Goal: Complete application form: Complete application form

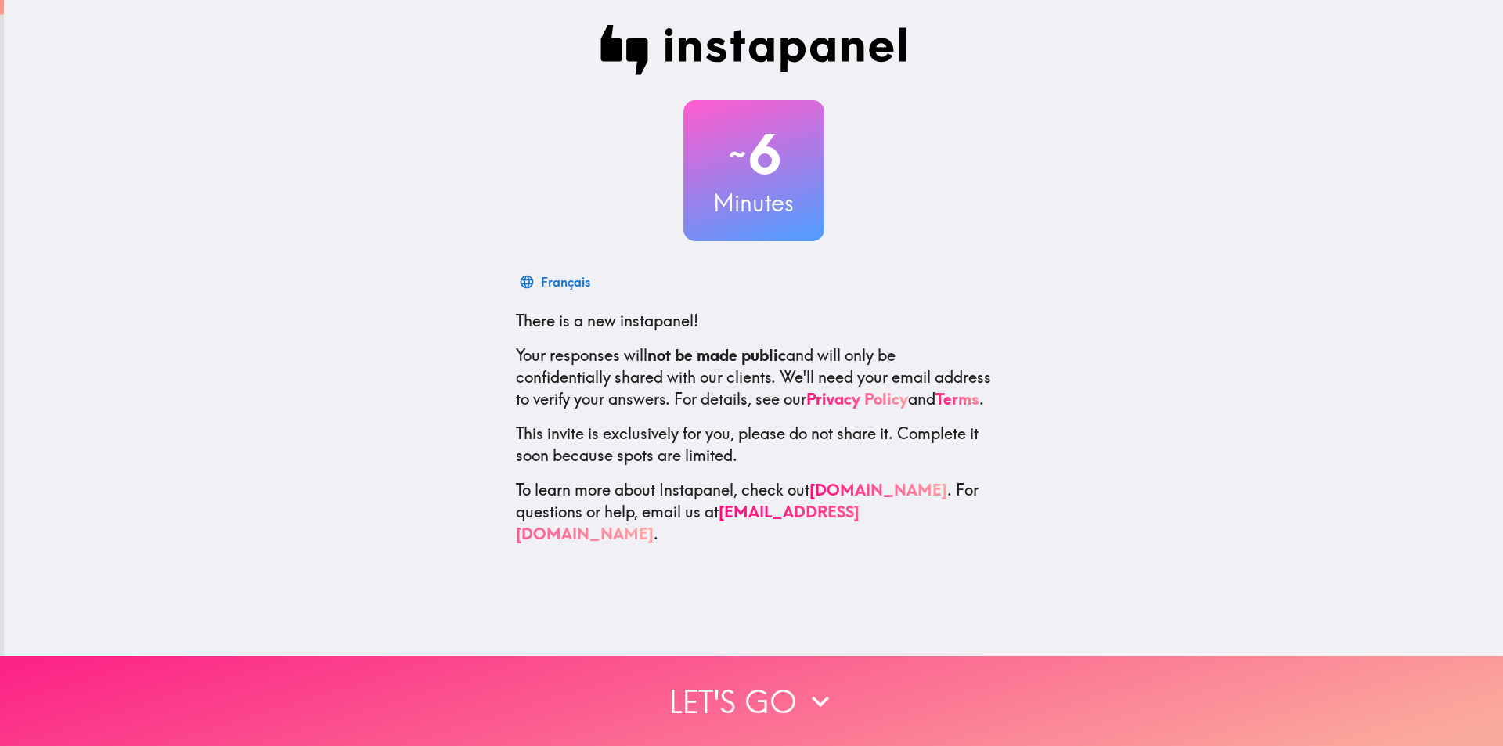
click at [805, 697] on icon "button" at bounding box center [820, 701] width 34 height 34
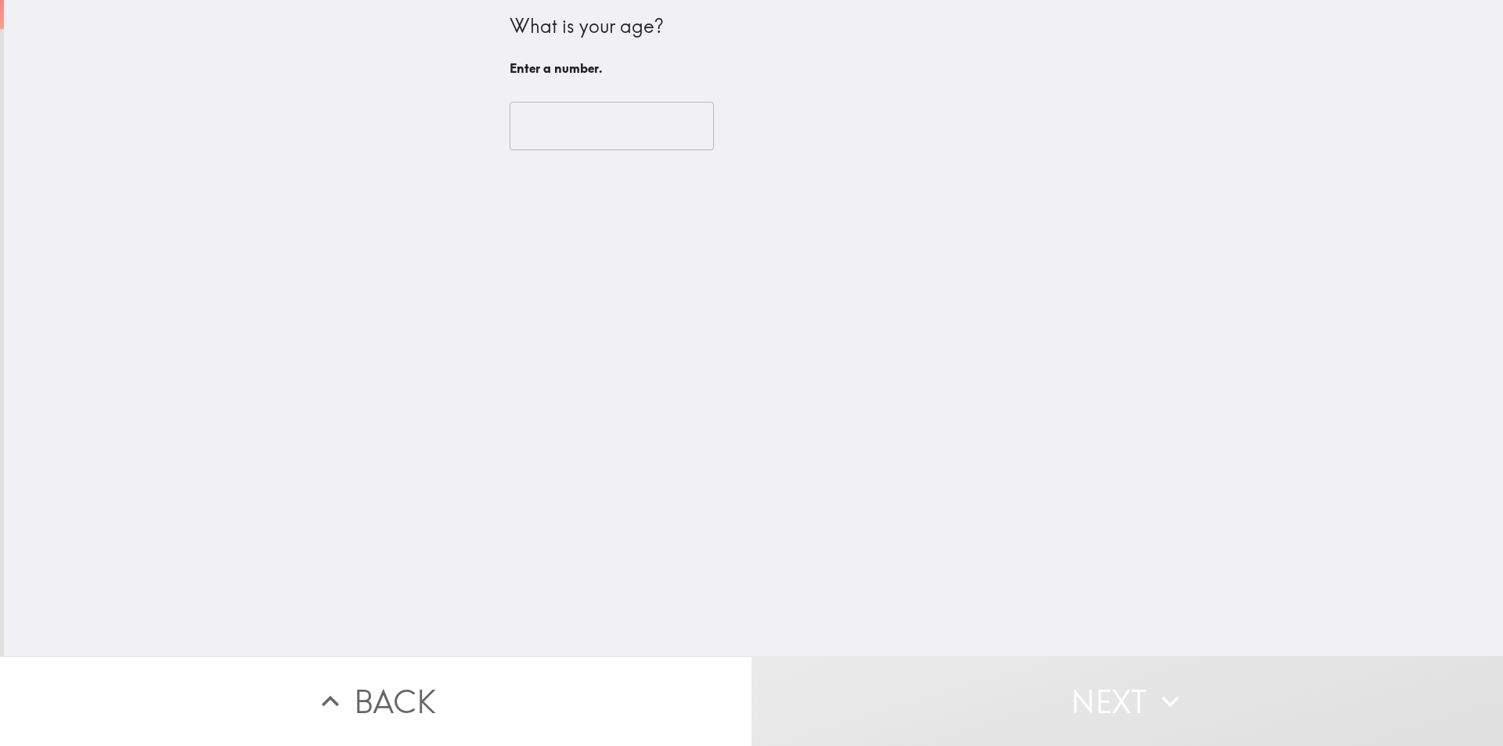
click at [631, 134] on input "number" at bounding box center [612, 126] width 204 height 49
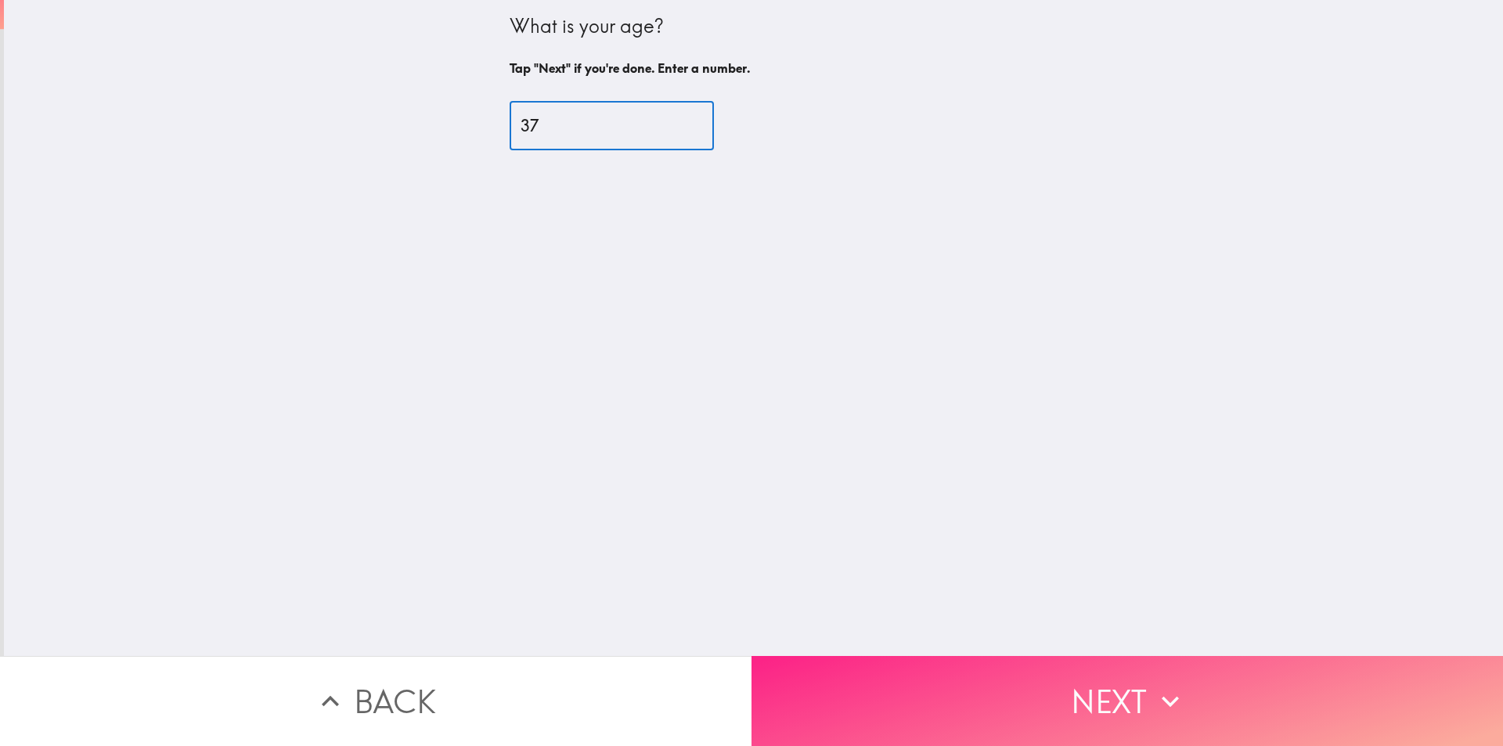
type input "37"
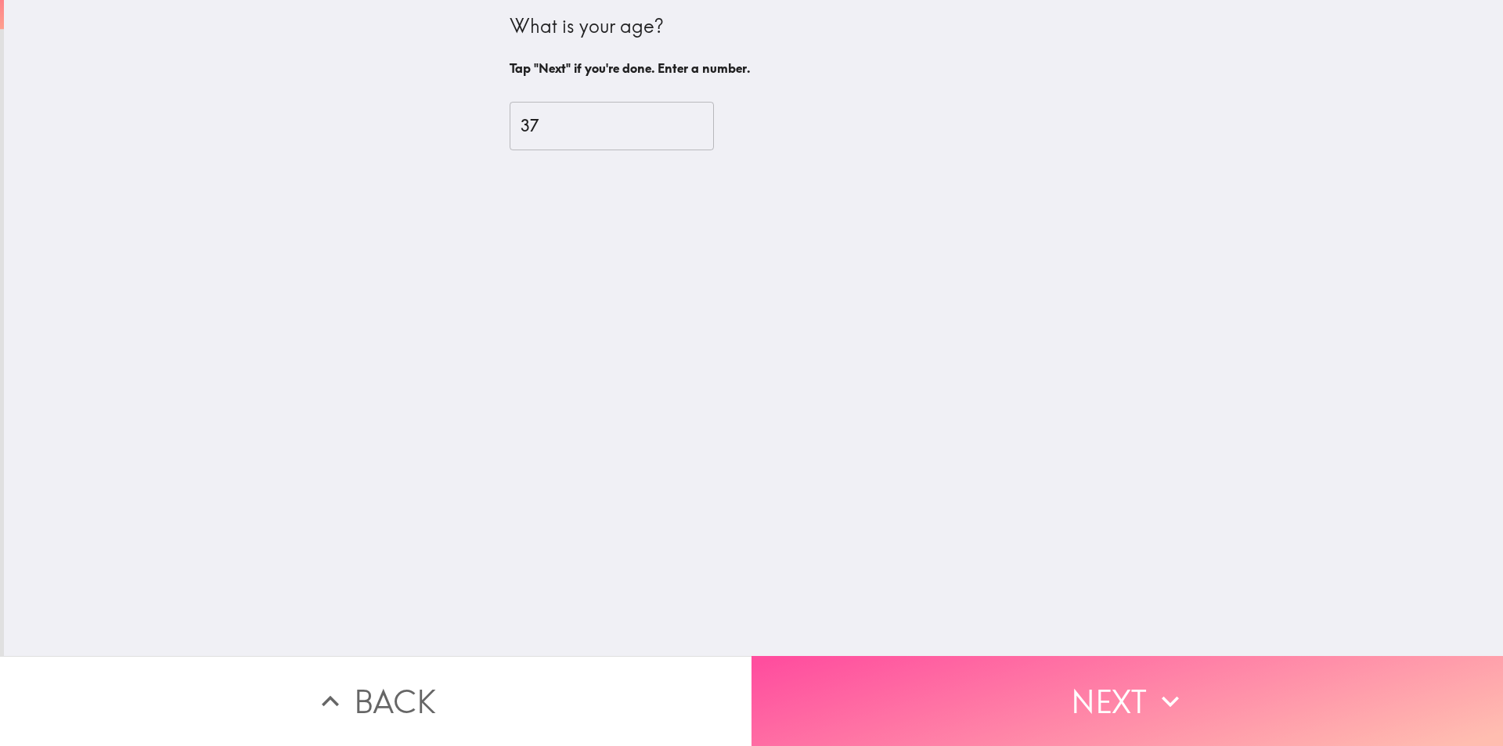
click at [1166, 684] on icon "button" at bounding box center [1170, 701] width 34 height 34
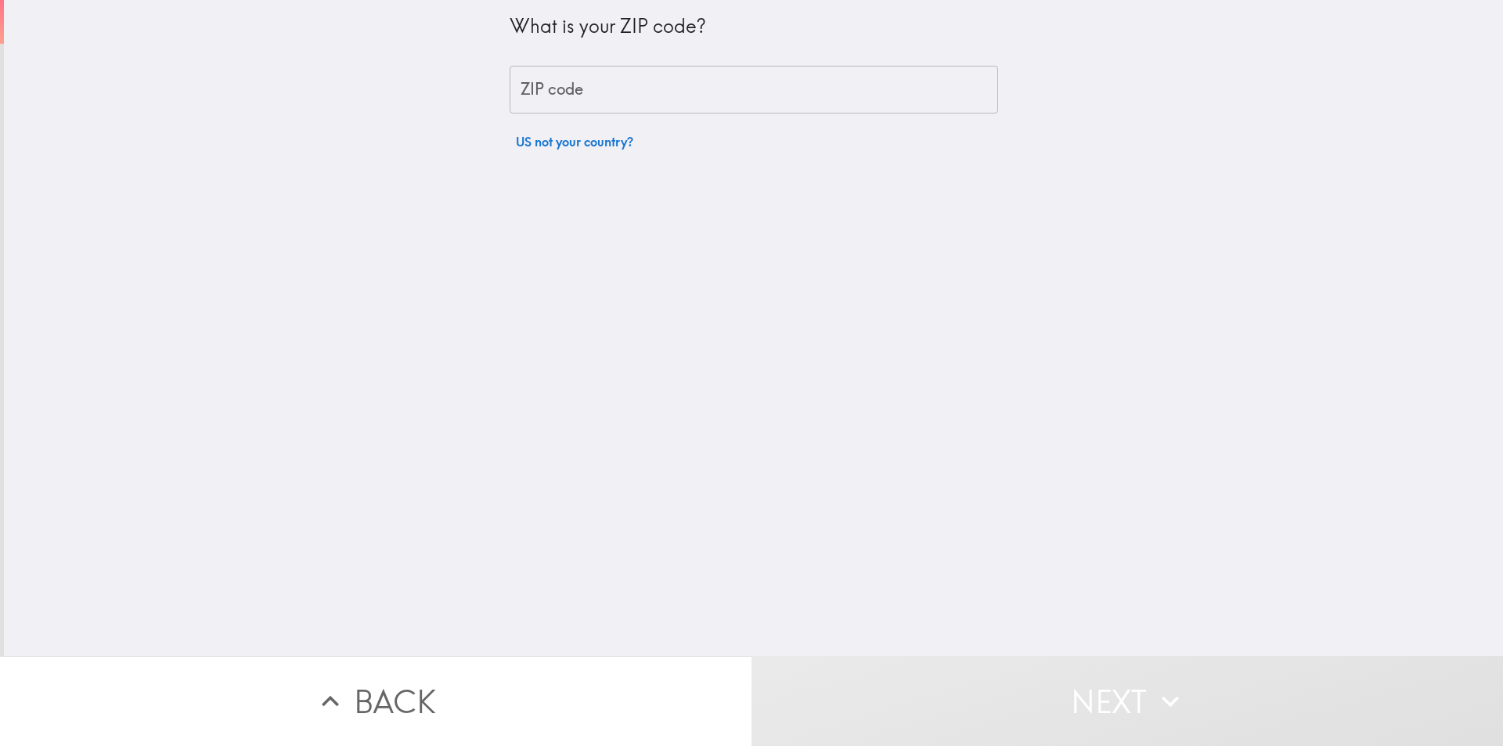
click at [751, 85] on input "ZIP code" at bounding box center [754, 90] width 488 height 49
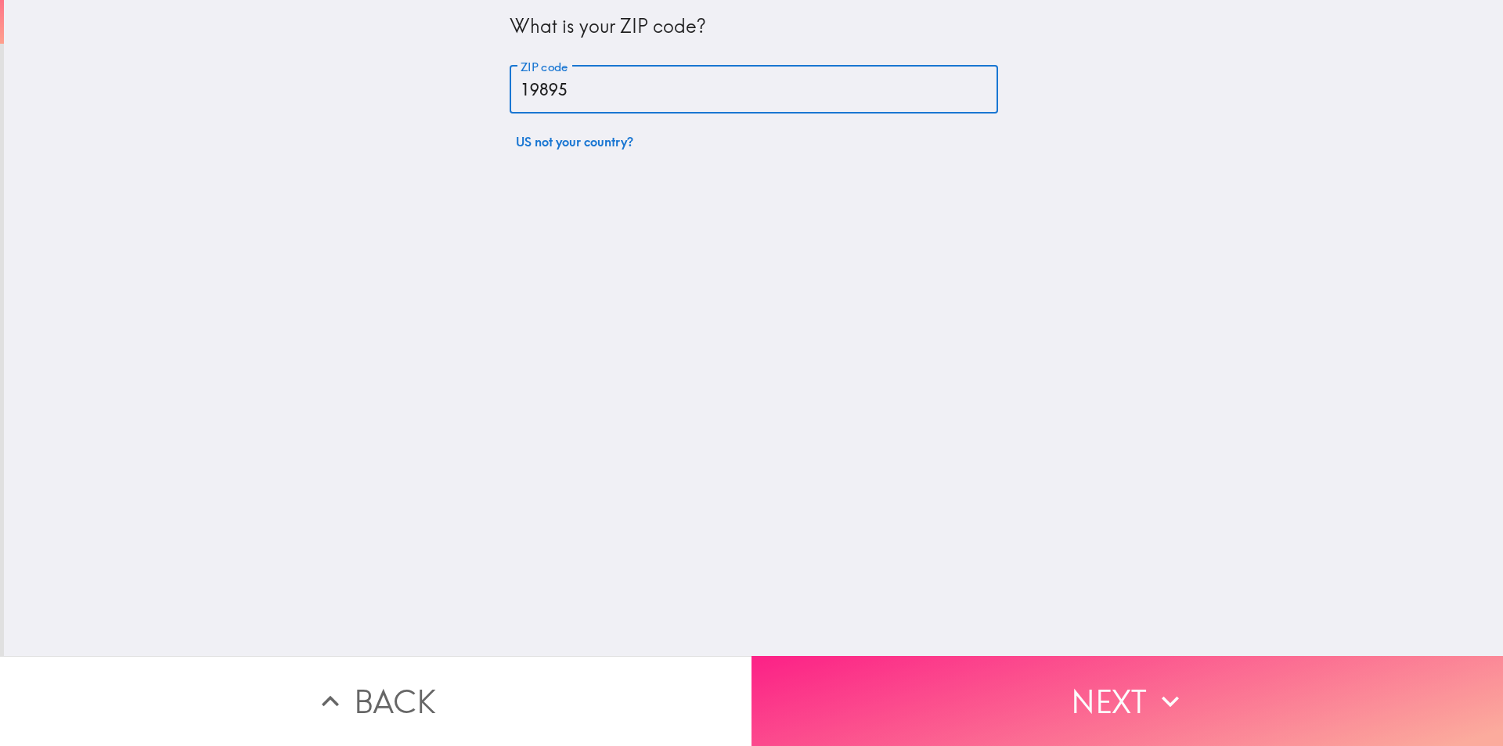
type input "19895"
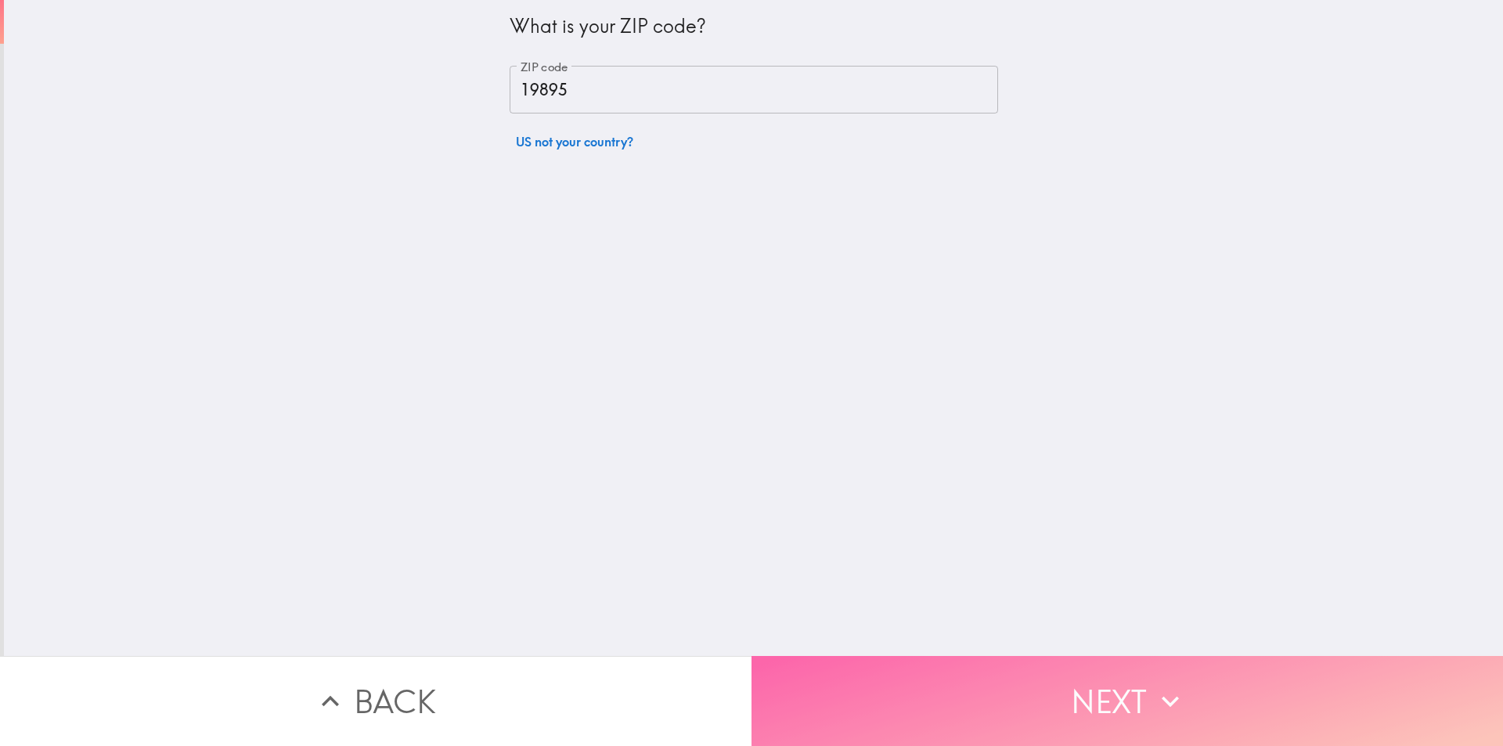
click at [1183, 689] on button "Next" at bounding box center [1126, 701] width 751 height 90
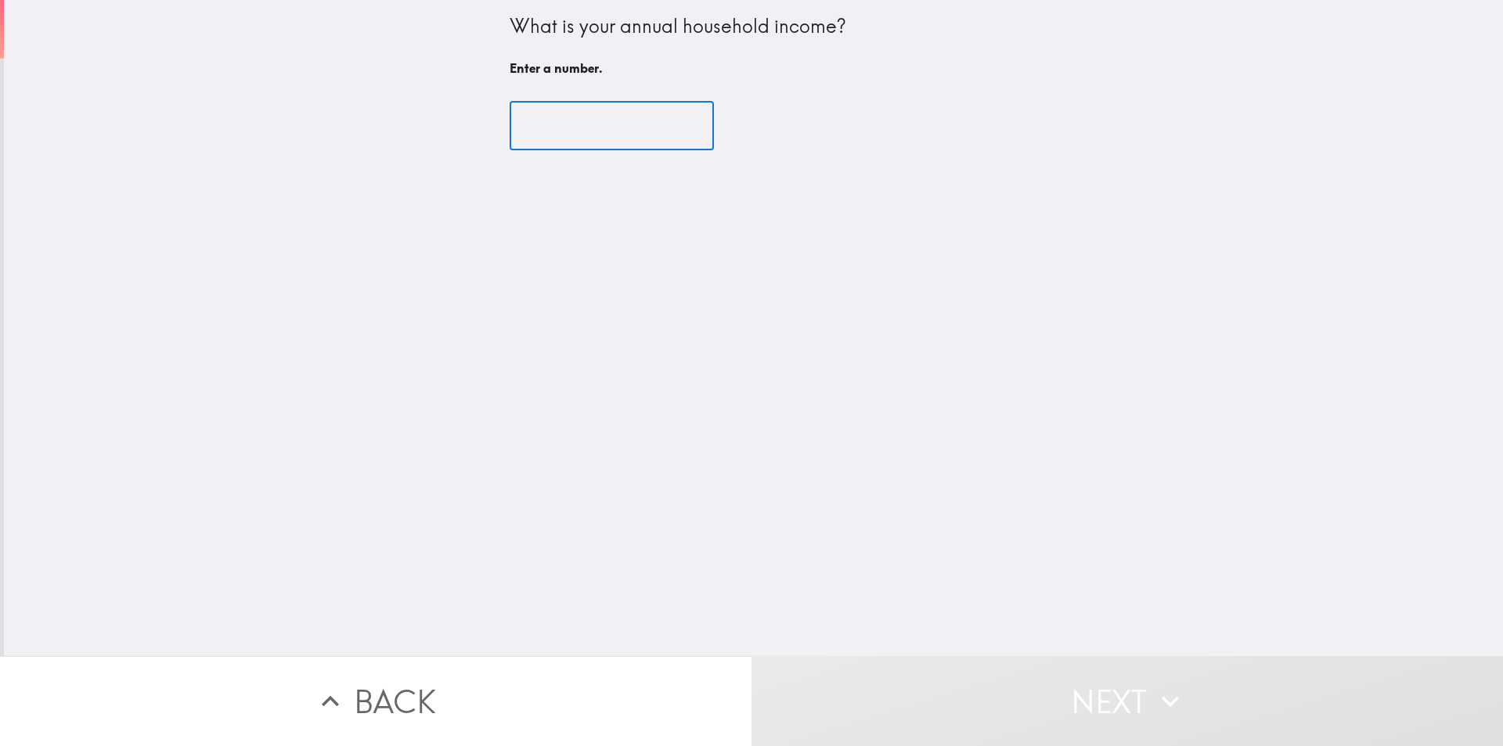
click at [607, 124] on input "number" at bounding box center [612, 126] width 204 height 49
click at [605, 124] on input "number" at bounding box center [612, 126] width 204 height 49
click at [582, 126] on input "number" at bounding box center [612, 126] width 204 height 49
click at [582, 132] on input "number" at bounding box center [612, 126] width 204 height 49
click at [584, 132] on input "number" at bounding box center [612, 126] width 204 height 49
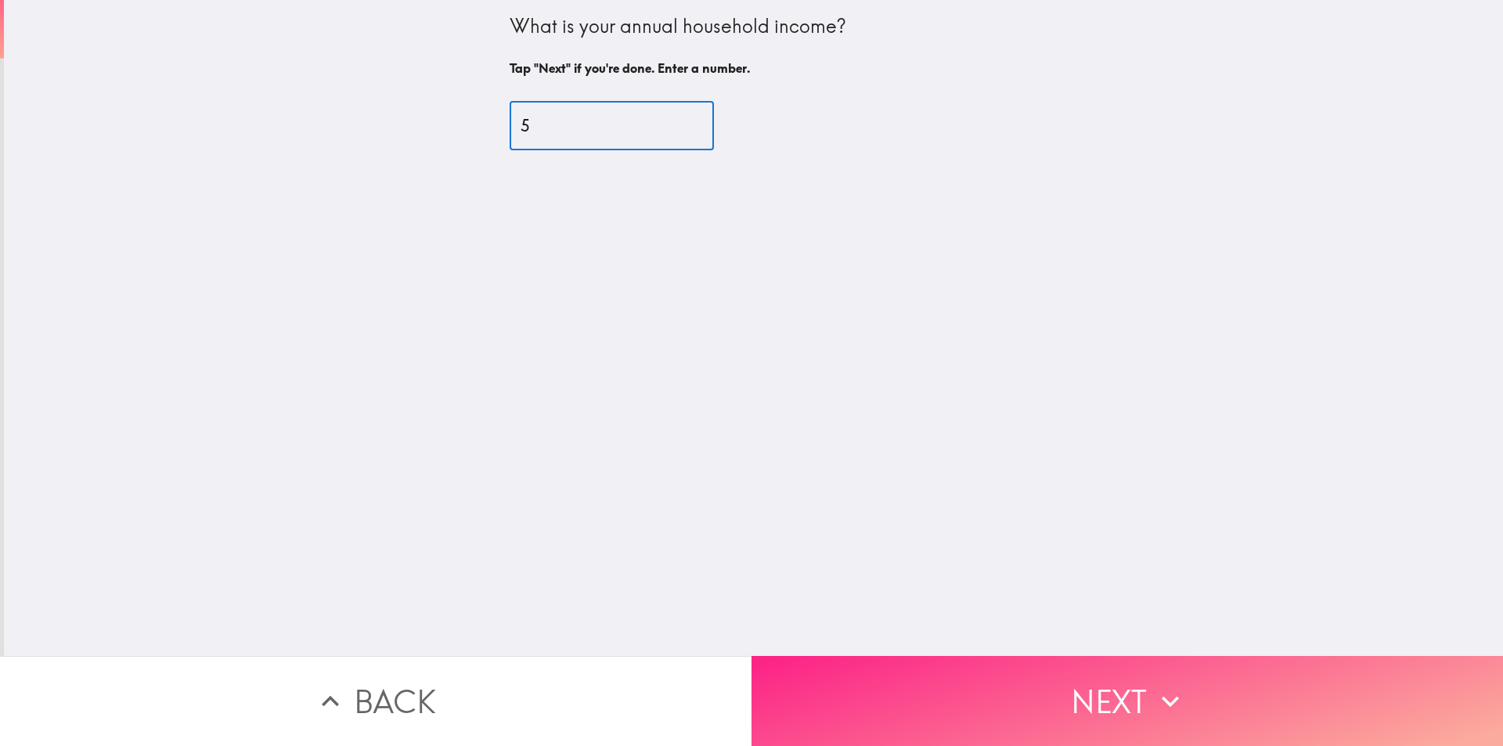
type input "5"
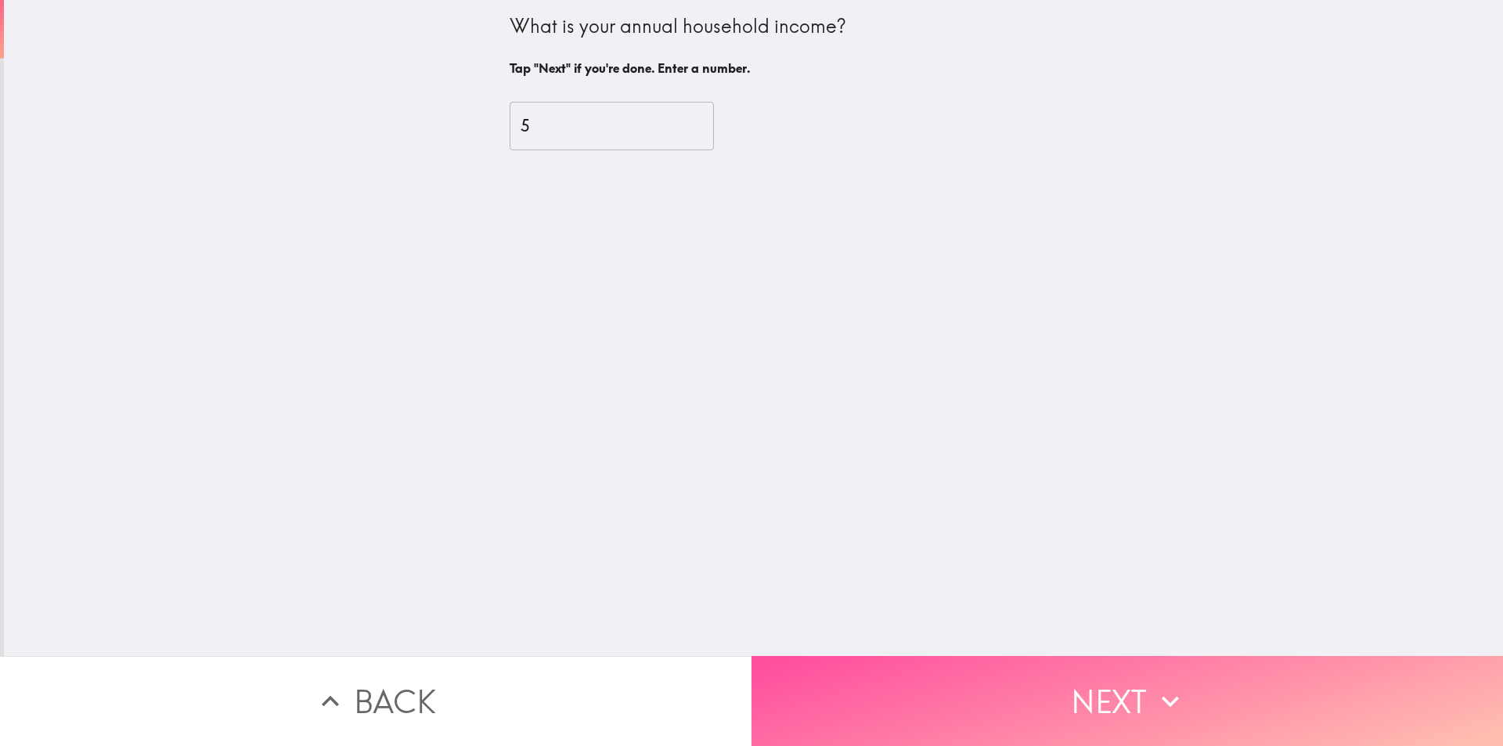
drag, startPoint x: 1047, startPoint y: 690, endPoint x: 1057, endPoint y: 681, distance: 13.3
click at [1051, 690] on button "Next" at bounding box center [1126, 701] width 751 height 90
